Goal: Task Accomplishment & Management: Manage account settings

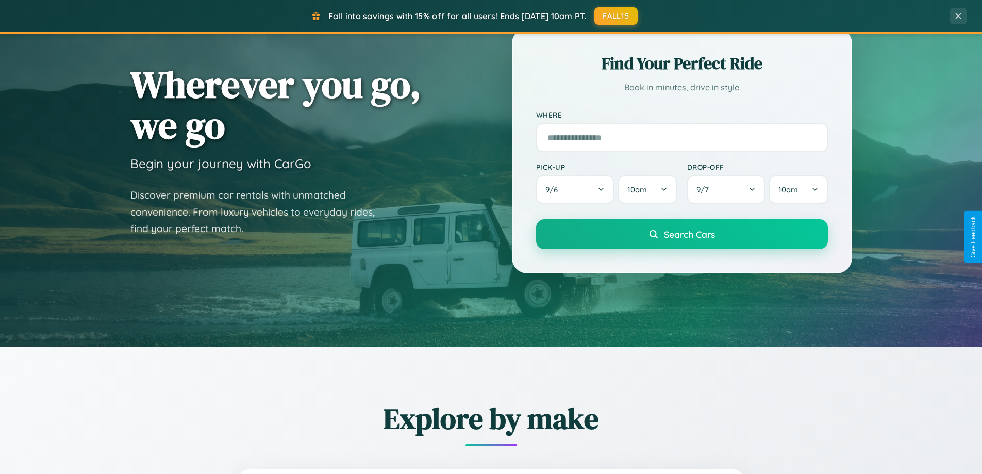
scroll to position [709, 0]
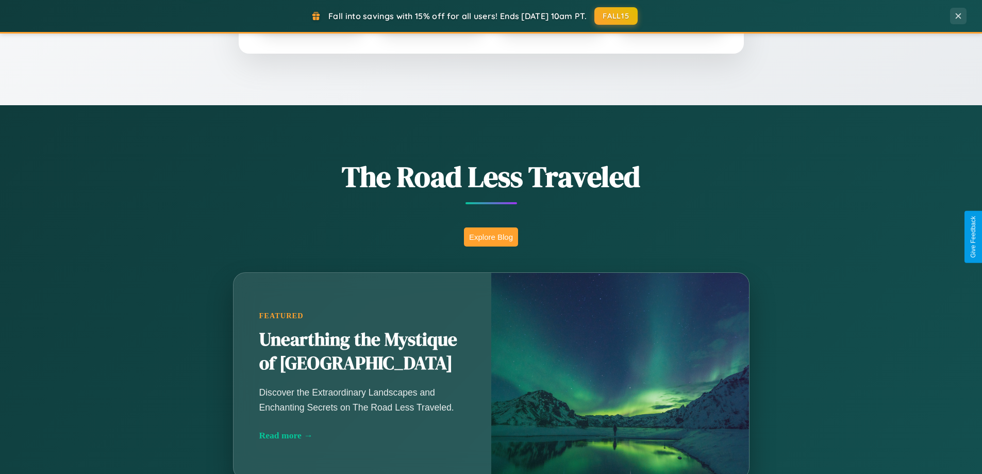
click at [491, 237] on button "Explore Blog" at bounding box center [491, 236] width 54 height 19
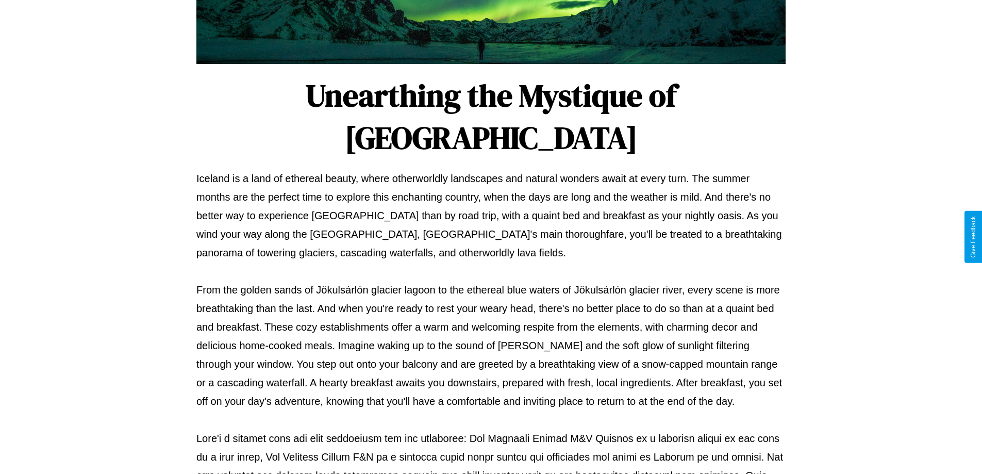
scroll to position [333, 0]
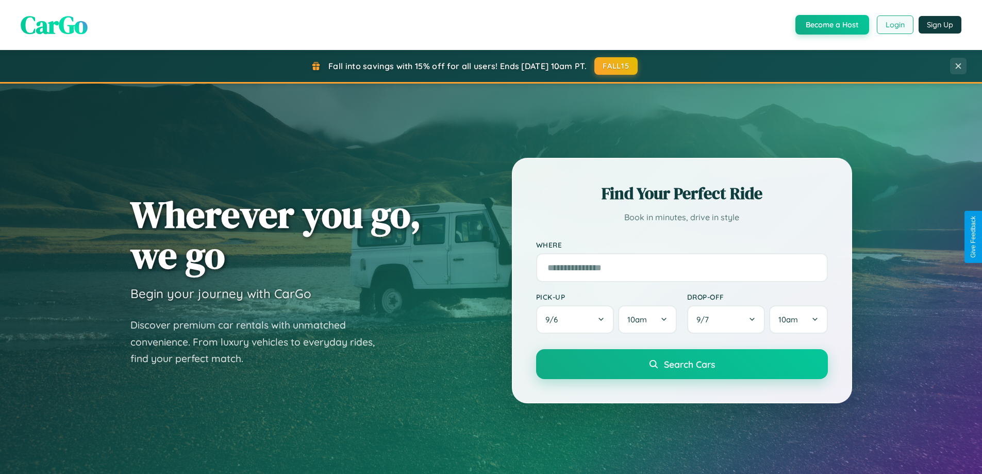
click at [894, 25] on button "Login" at bounding box center [895, 24] width 37 height 19
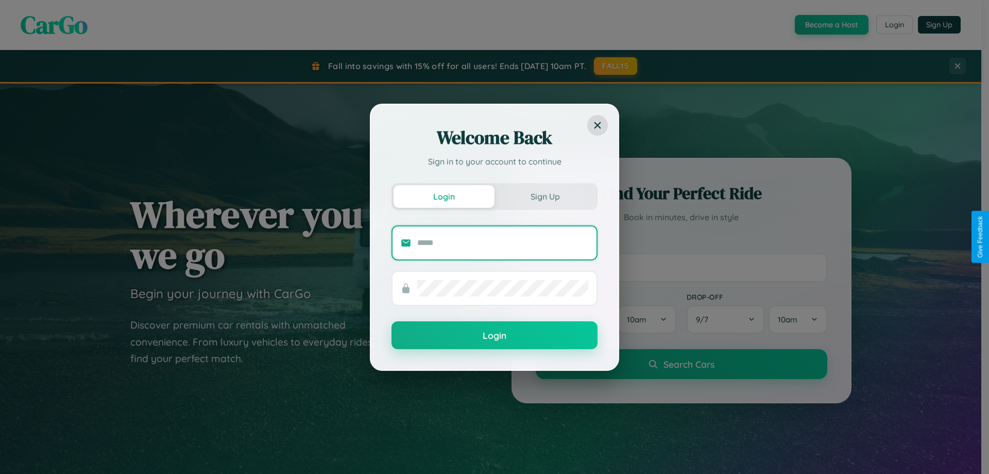
click at [503, 242] on input "text" at bounding box center [502, 242] width 171 height 16
type input "**********"
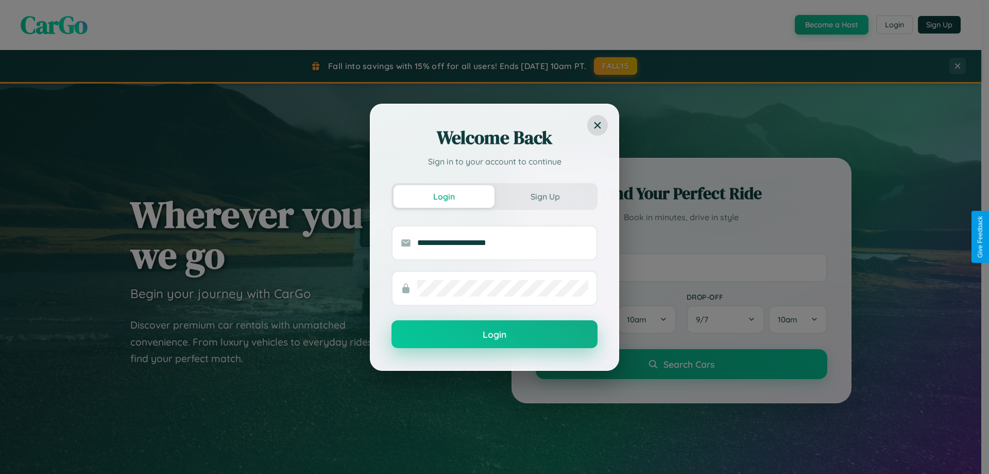
click at [495, 334] on button "Login" at bounding box center [495, 334] width 206 height 28
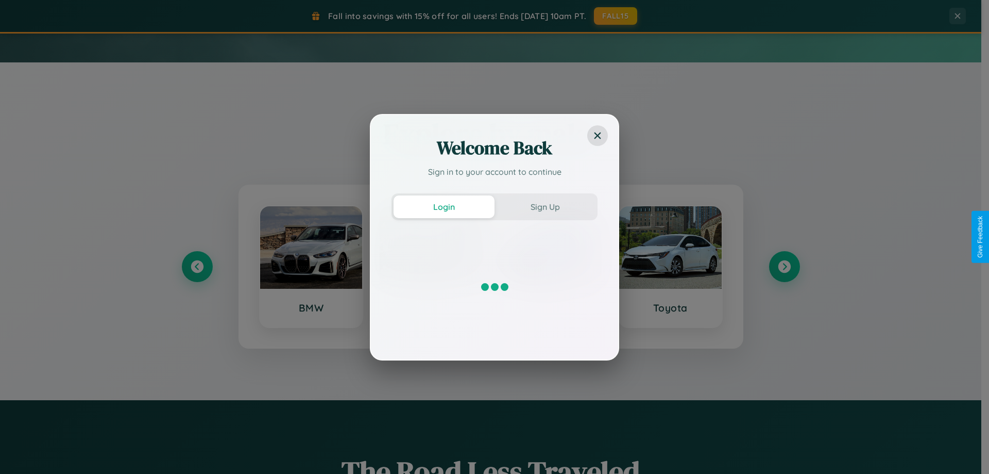
scroll to position [444, 0]
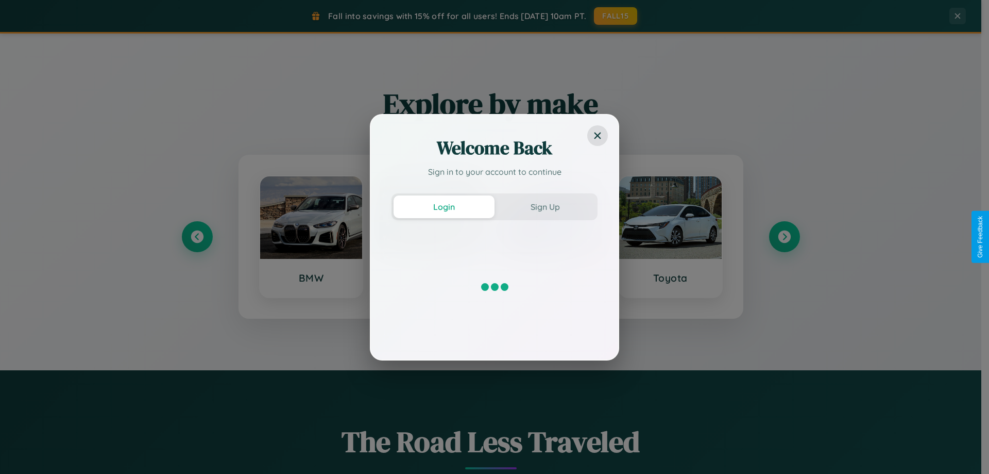
click at [784, 237] on div "Welcome Back Sign in to your account to continue Login Sign Up" at bounding box center [494, 237] width 989 height 474
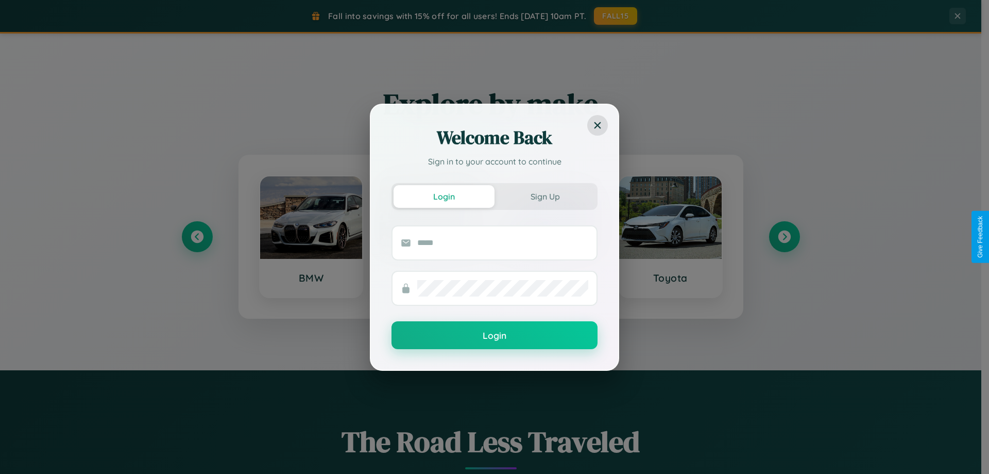
click at [197, 237] on div "Welcome Back Sign in to your account to continue Login Sign Up Login" at bounding box center [494, 237] width 989 height 474
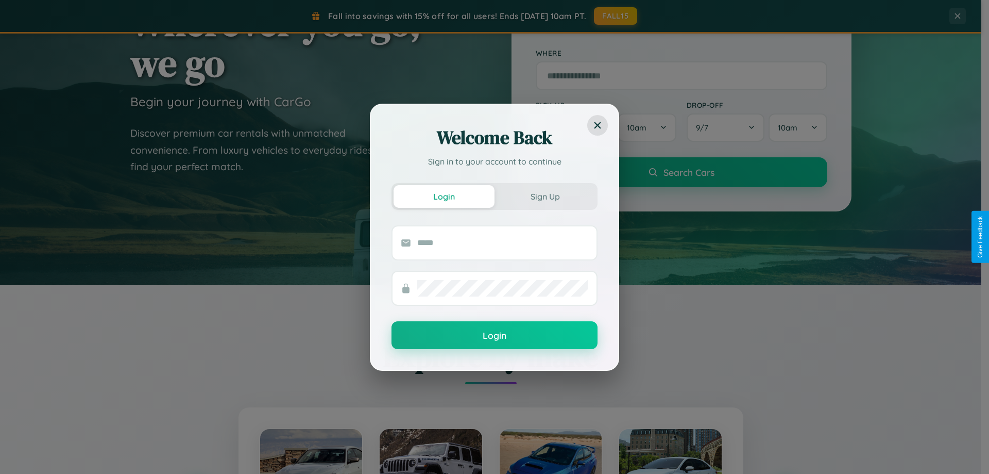
scroll to position [30, 0]
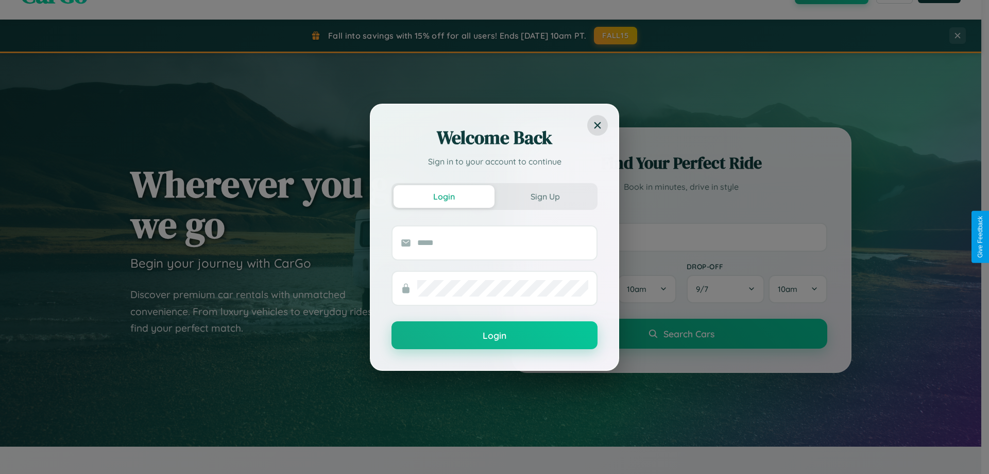
click at [681, 237] on div "Welcome Back Sign in to your account to continue Login Sign Up Login" at bounding box center [494, 237] width 989 height 474
